Goal: Transaction & Acquisition: Book appointment/travel/reservation

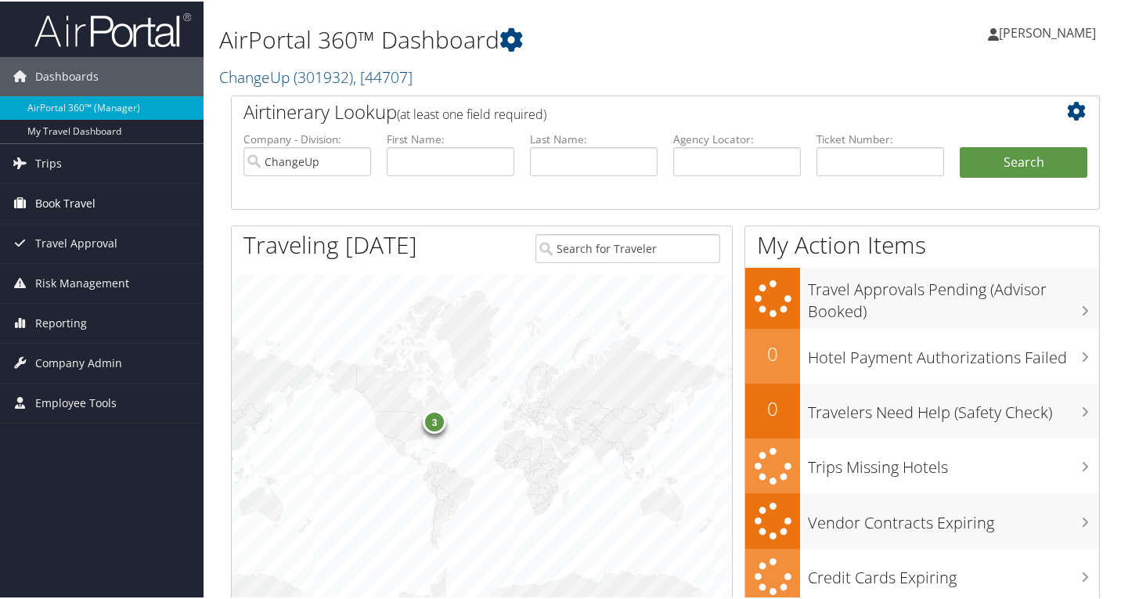
click at [65, 198] on span "Book Travel" at bounding box center [65, 201] width 60 height 39
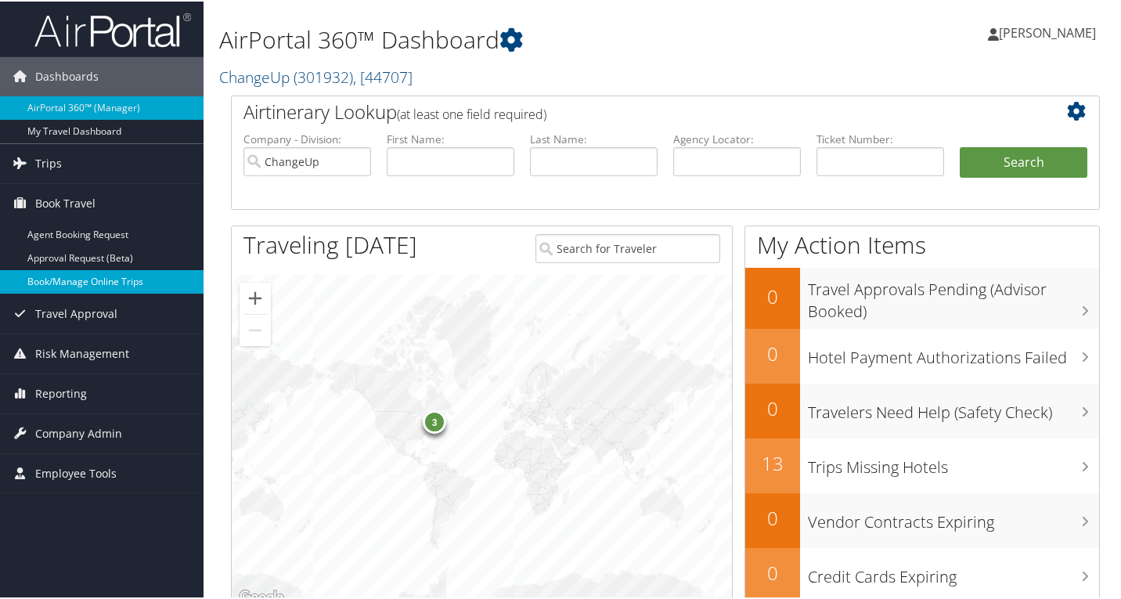
click at [81, 276] on link "Book/Manage Online Trips" at bounding box center [102, 280] width 204 height 23
